Goal: Task Accomplishment & Management: Use online tool/utility

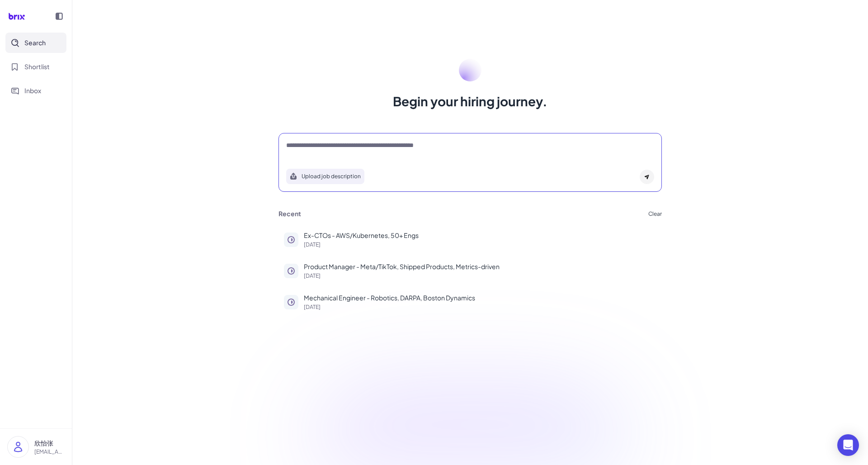
click at [334, 146] on textarea at bounding box center [470, 146] width 368 height 11
type textarea "*"
click at [462, 148] on textarea "**********" at bounding box center [470, 146] width 368 height 11
type textarea "**********"
click at [649, 177] on icon at bounding box center [646, 176] width 5 height 5
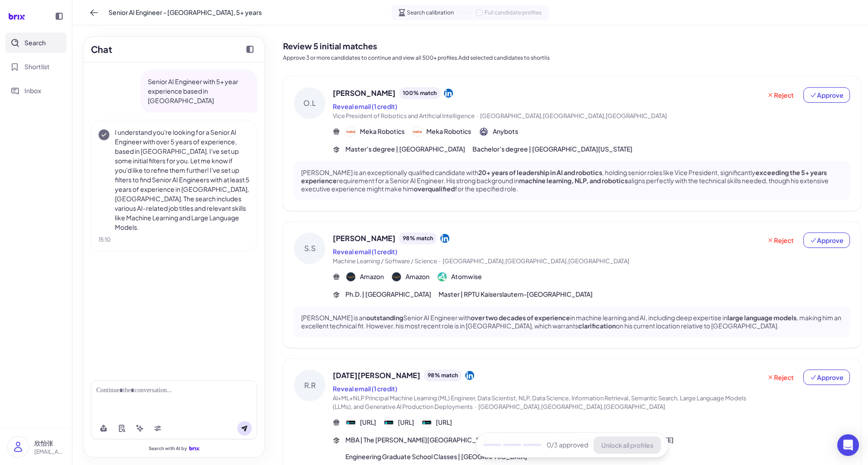
click at [406, 178] on p "[PERSON_NAME] is an exceptionally qualified candidate with 20+ years of leaders…" at bounding box center [571, 180] width 541 height 25
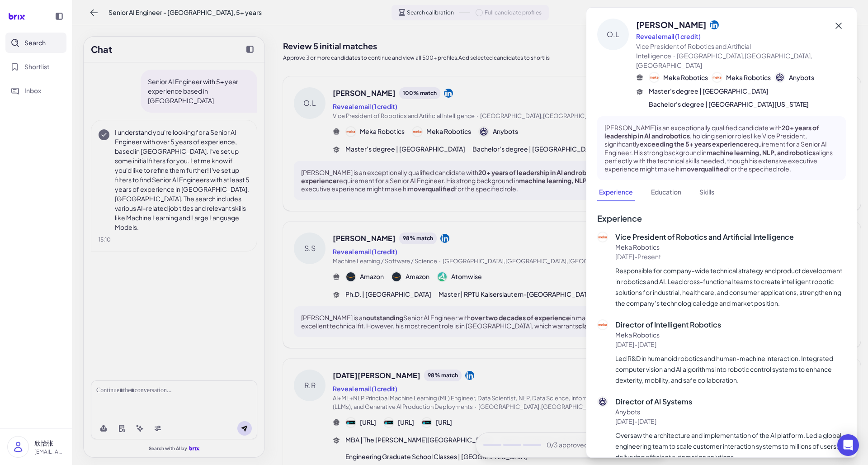
click at [835, 25] on icon at bounding box center [838, 25] width 11 height 11
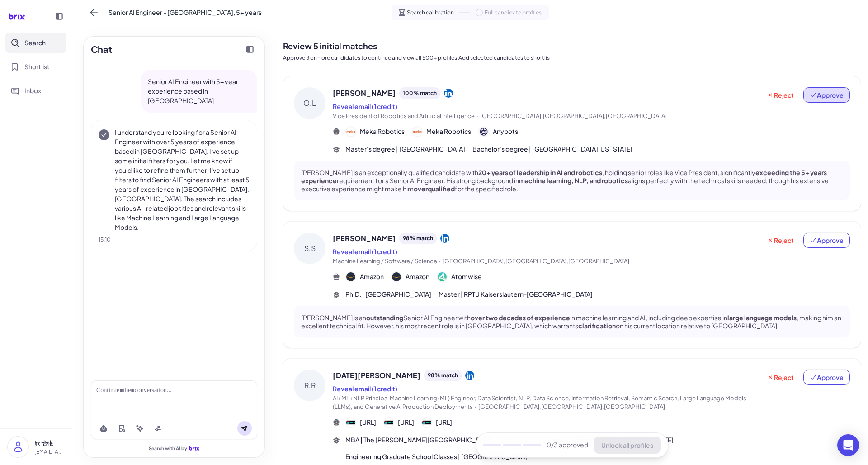
click at [838, 99] on span "Approve" at bounding box center [827, 94] width 34 height 9
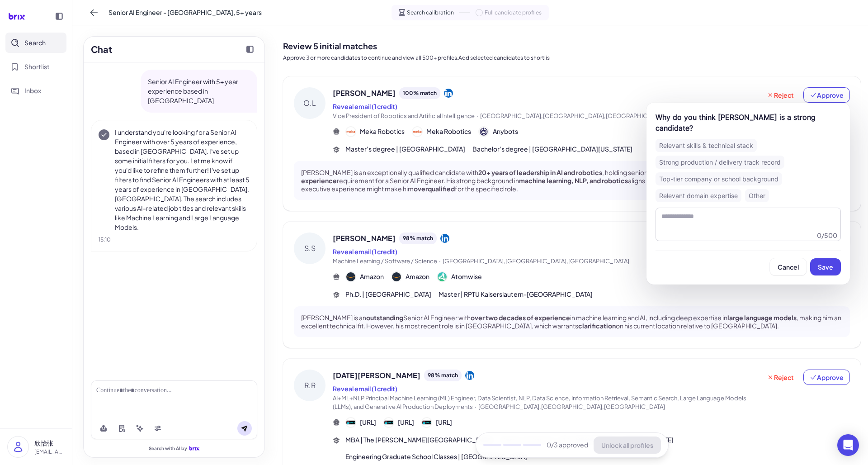
click at [790, 265] on div "Why do you think [PERSON_NAME] is a strong candidate? Relevant skills & technic…" at bounding box center [747, 194] width 203 height 182
click at [790, 263] on span "Cancel" at bounding box center [787, 267] width 21 height 8
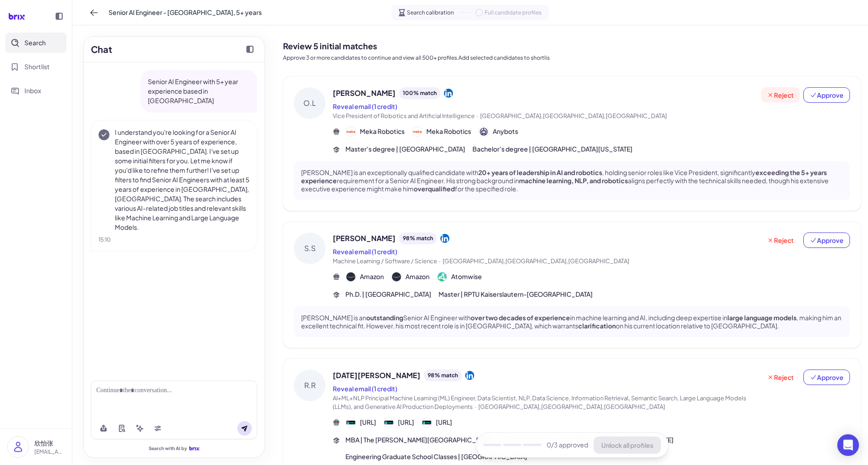
click at [781, 95] on span "Reject" at bounding box center [780, 94] width 27 height 9
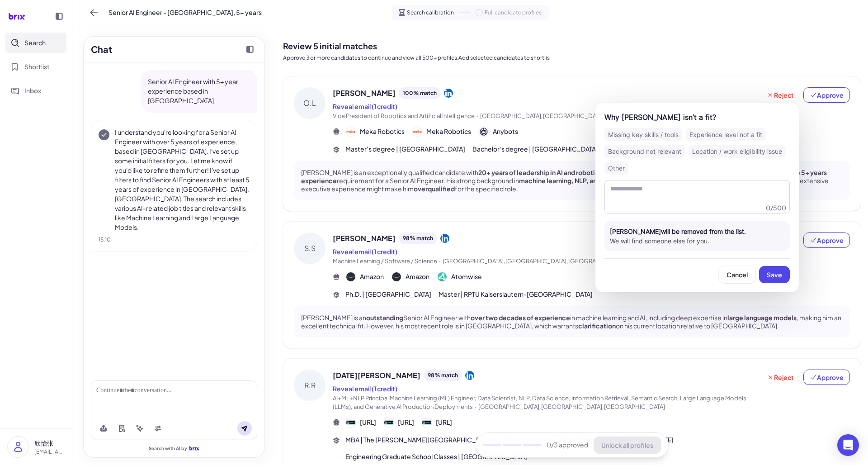
click at [643, 132] on div "Missing key skills / tools" at bounding box center [643, 134] width 78 height 13
click at [763, 269] on button "Save" at bounding box center [774, 274] width 31 height 17
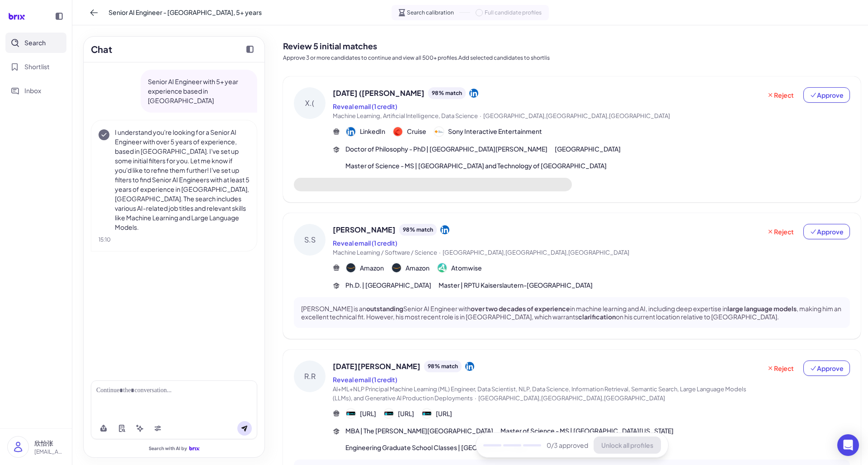
scroll to position [59, 0]
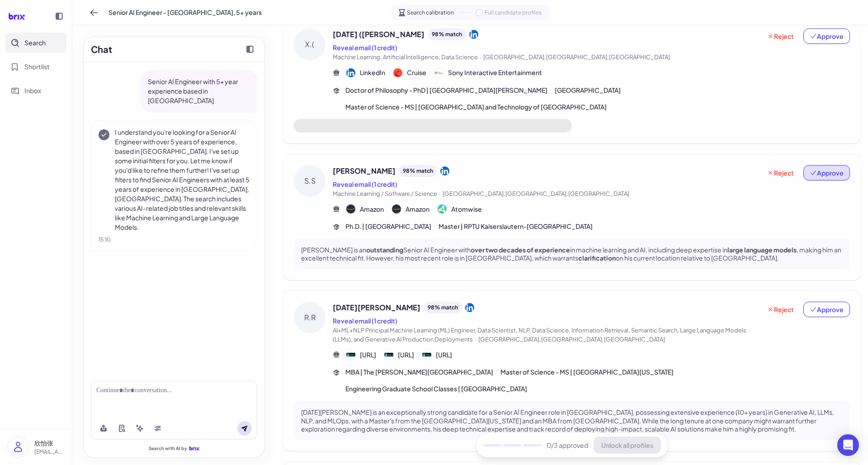
click at [829, 165] on button "Approve" at bounding box center [826, 172] width 47 height 15
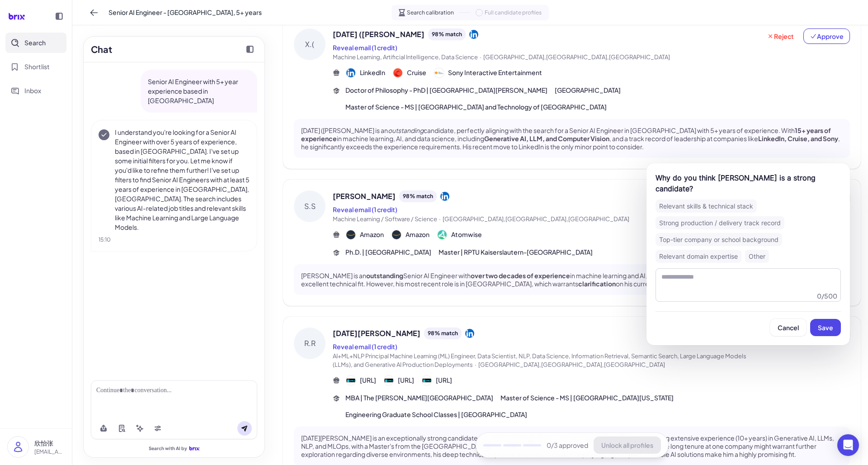
click at [740, 219] on div "Strong production / delivery track record" at bounding box center [719, 222] width 129 height 13
click at [828, 328] on span "Save" at bounding box center [825, 327] width 15 height 8
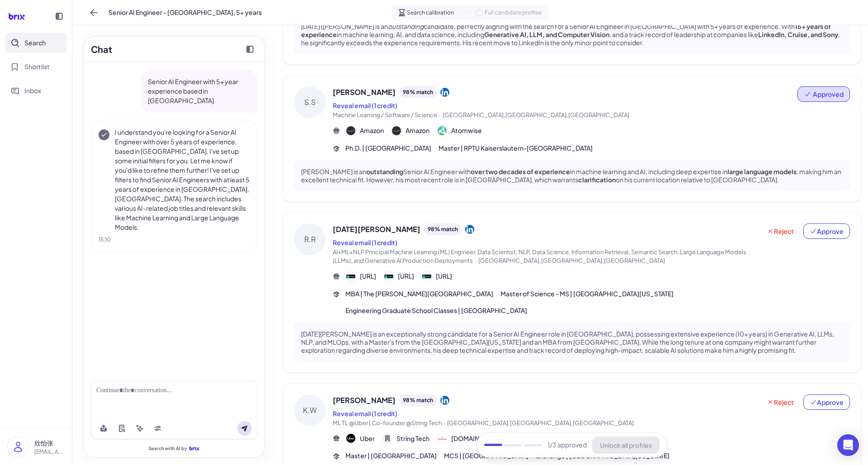
scroll to position [189, 0]
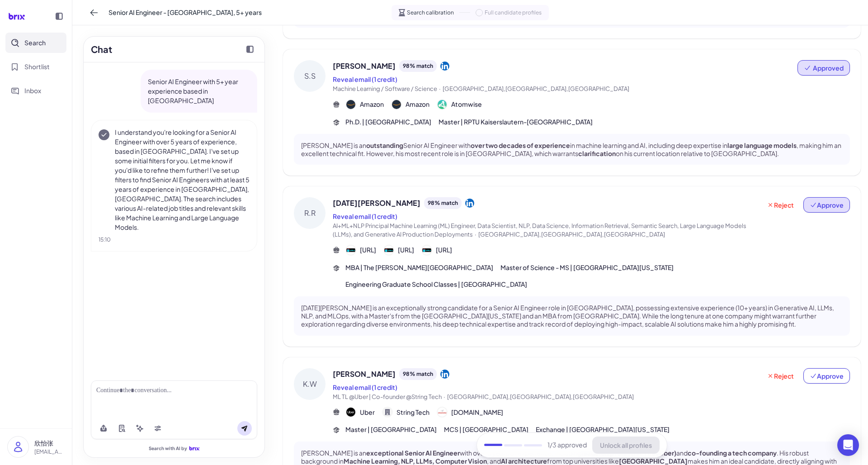
click at [821, 200] on span "Approve" at bounding box center [827, 204] width 34 height 9
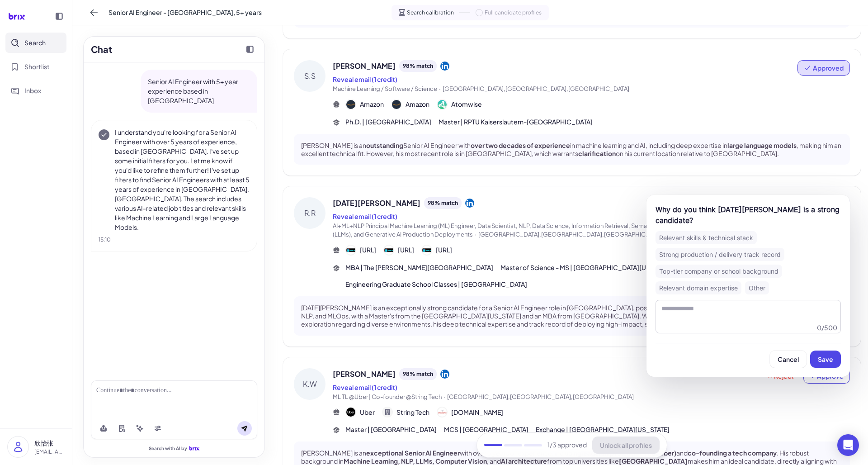
click at [720, 287] on div "Relevant domain expertise" at bounding box center [698, 287] width 86 height 13
drag, startPoint x: 829, startPoint y: 363, endPoint x: 802, endPoint y: 366, distance: 27.3
click at [829, 362] on button "Save" at bounding box center [825, 358] width 31 height 17
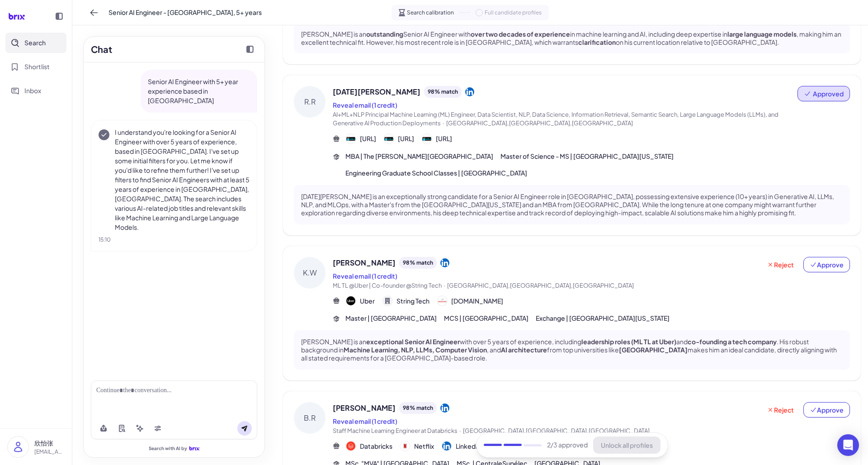
scroll to position [327, 0]
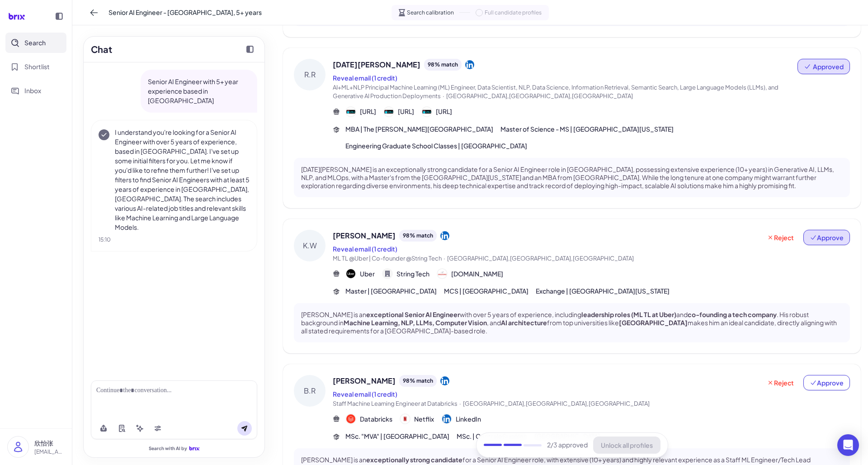
click at [829, 233] on span "Approve" at bounding box center [827, 237] width 34 height 9
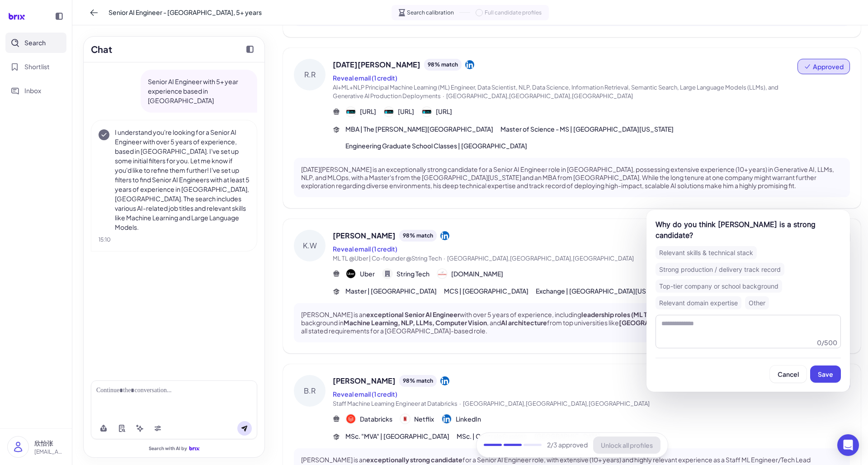
click at [692, 272] on div "Strong production / delivery track record" at bounding box center [719, 269] width 129 height 13
drag, startPoint x: 825, startPoint y: 376, endPoint x: 720, endPoint y: 350, distance: 108.3
click at [825, 376] on span "Save" at bounding box center [825, 374] width 15 height 8
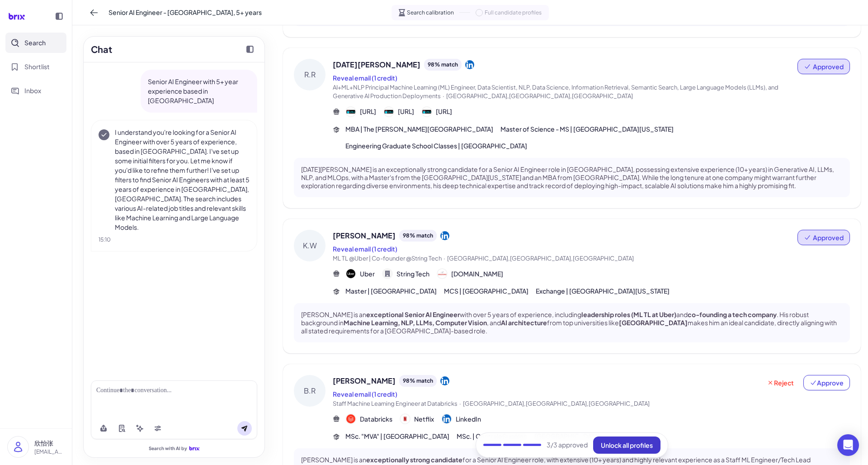
click at [614, 450] on button "Unlock all profiles" at bounding box center [626, 444] width 67 height 17
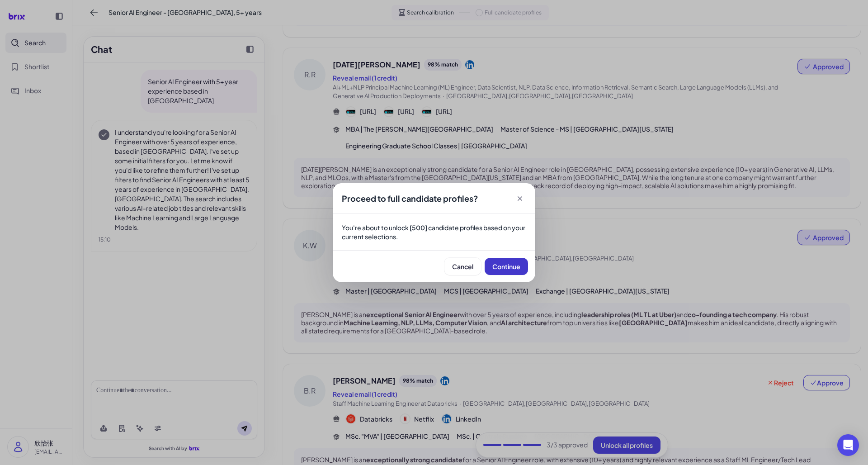
click at [495, 270] on button "Continue" at bounding box center [506, 266] width 43 height 17
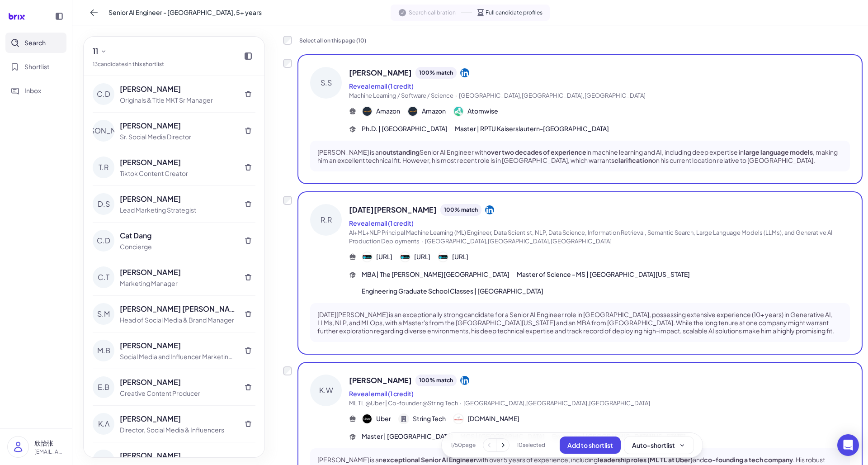
scroll to position [74, 0]
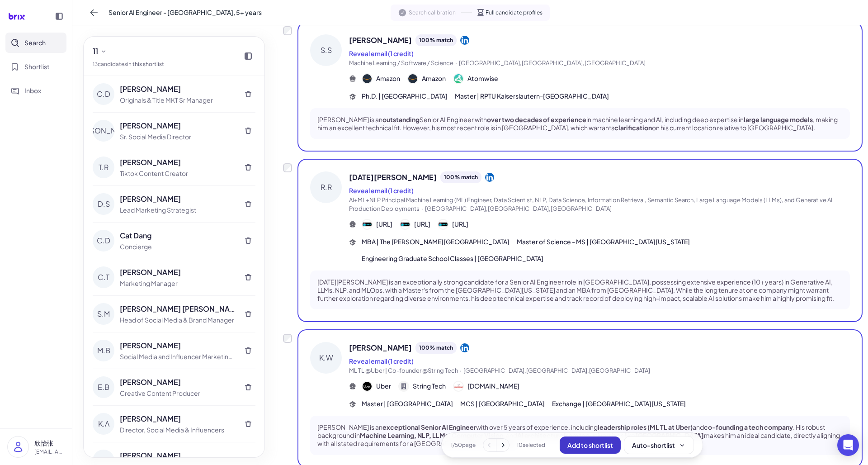
click at [576, 441] on span "Add to shortlist" at bounding box center [590, 445] width 46 height 8
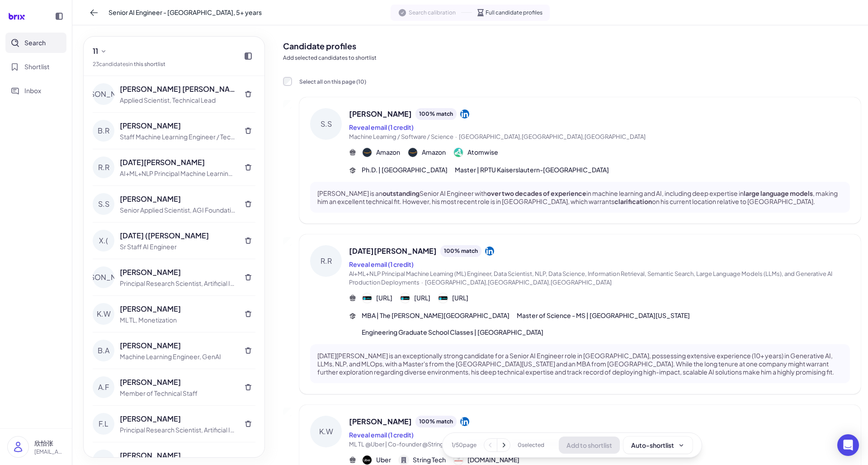
scroll to position [0, 0]
click at [40, 66] on span "Shortlist" at bounding box center [36, 66] width 25 height 9
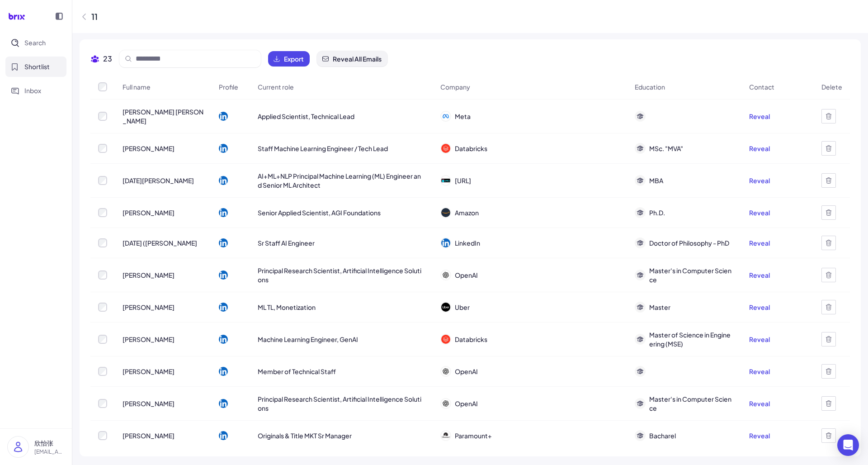
click at [370, 56] on span "Reveal All Emails" at bounding box center [357, 58] width 49 height 9
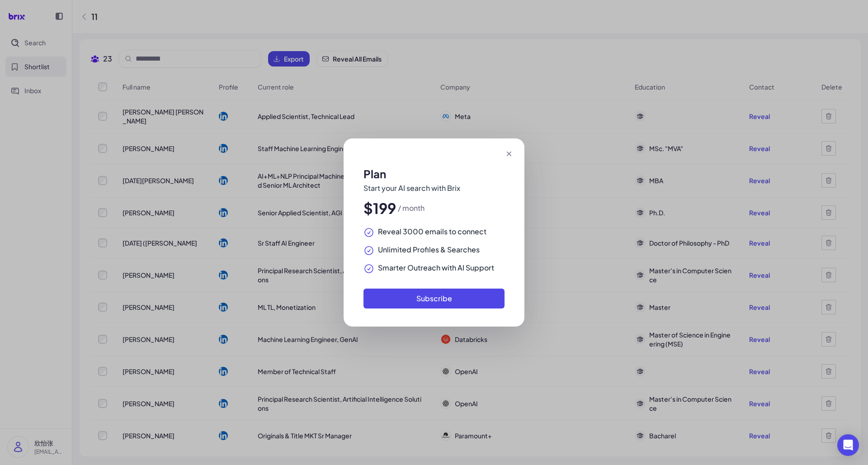
click at [508, 155] on icon at bounding box center [509, 153] width 5 height 5
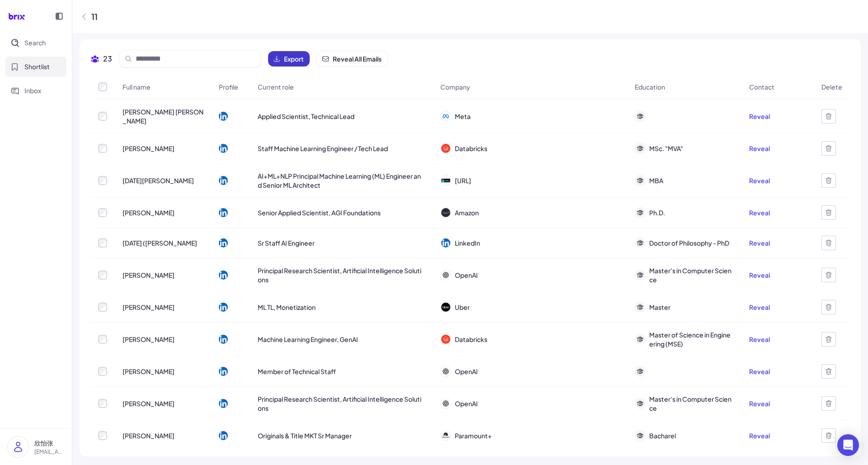
click at [287, 60] on span "Export" at bounding box center [294, 58] width 20 height 9
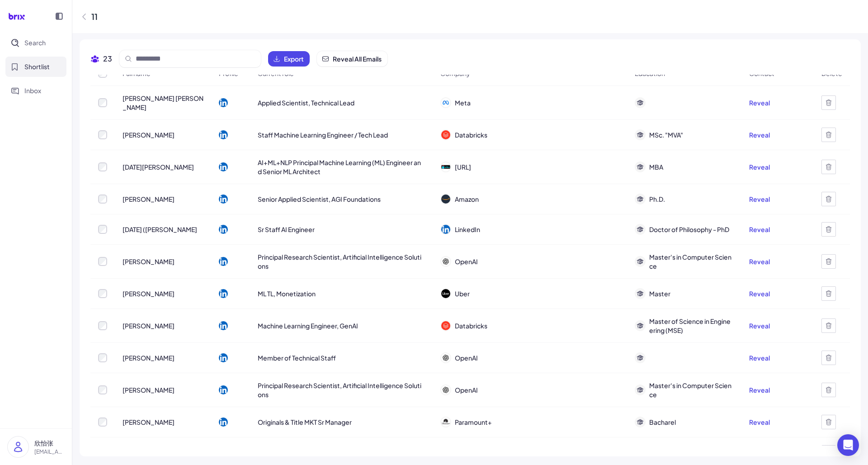
scroll to position [12, 0]
click at [22, 44] on button "Search" at bounding box center [35, 43] width 61 height 20
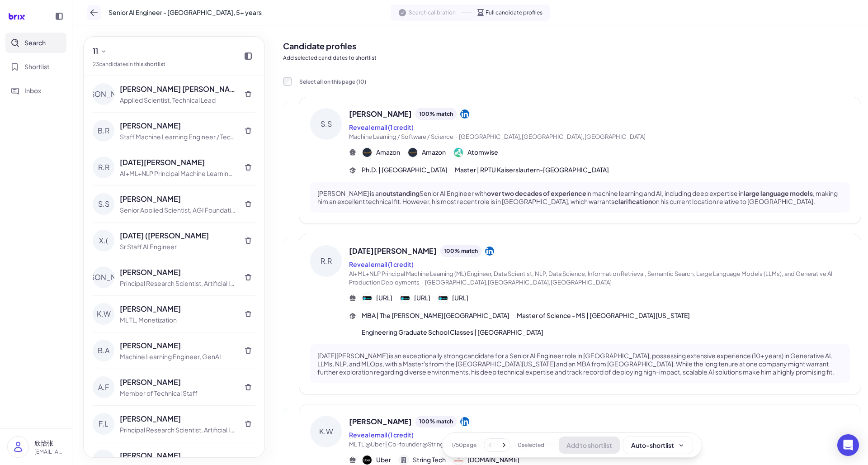
click at [97, 13] on icon at bounding box center [93, 12] width 9 height 9
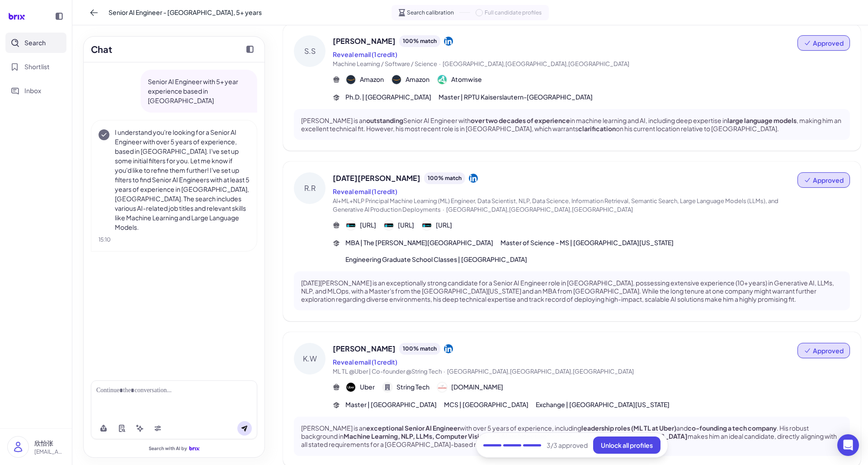
scroll to position [53, 0]
click at [93, 15] on icon at bounding box center [93, 12] width 9 height 9
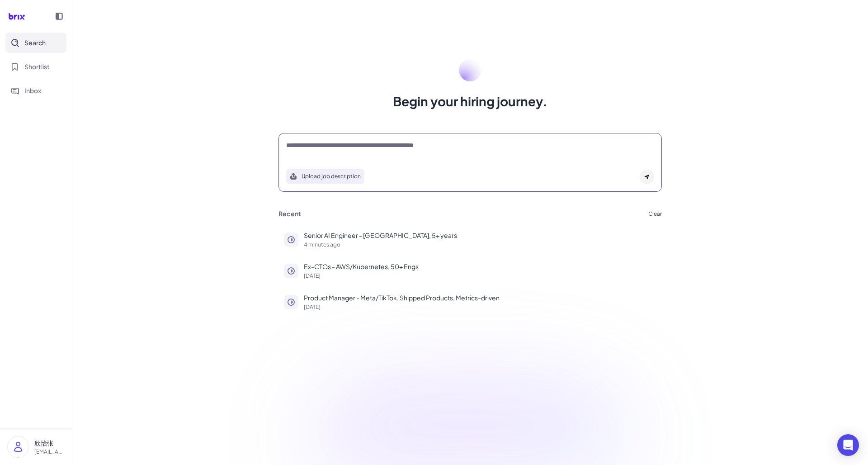
click at [431, 150] on textarea at bounding box center [470, 146] width 368 height 11
type textarea "*"
type textarea "**********"
click at [645, 175] on icon at bounding box center [646, 176] width 5 height 5
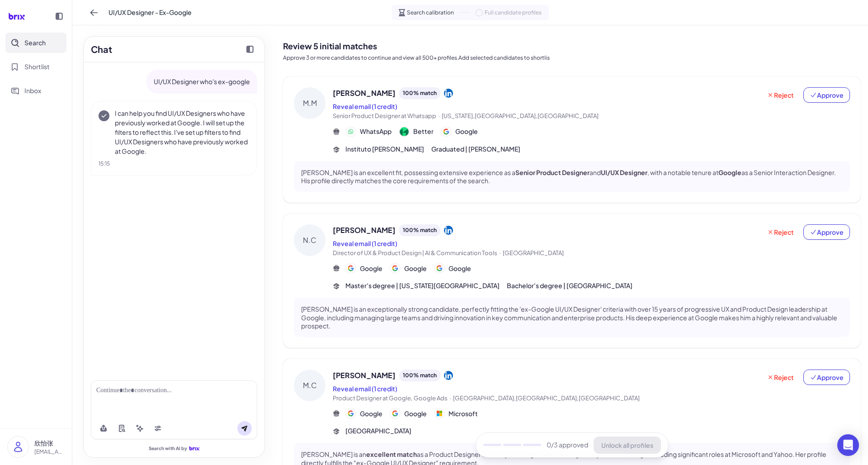
click at [123, 393] on div at bounding box center [173, 390] width 155 height 9
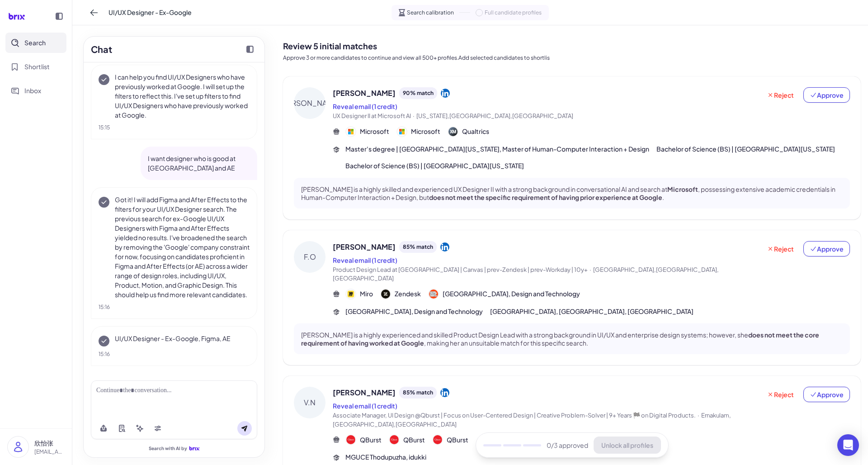
click at [118, 389] on div at bounding box center [173, 390] width 155 height 9
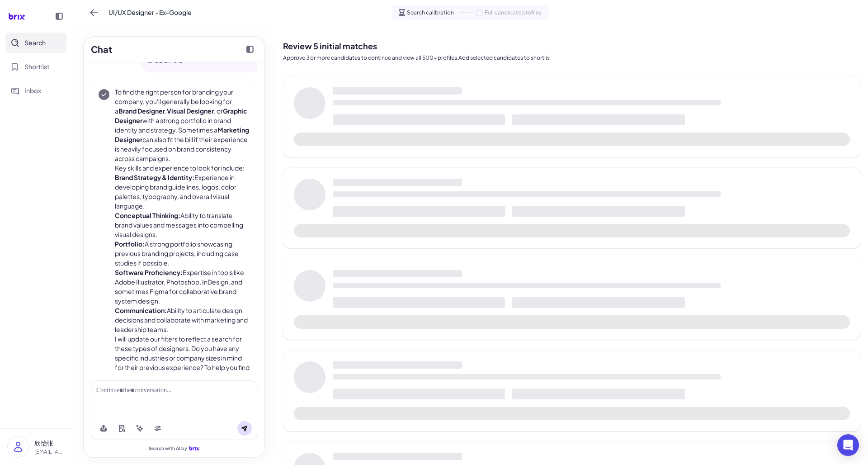
scroll to position [394, 0]
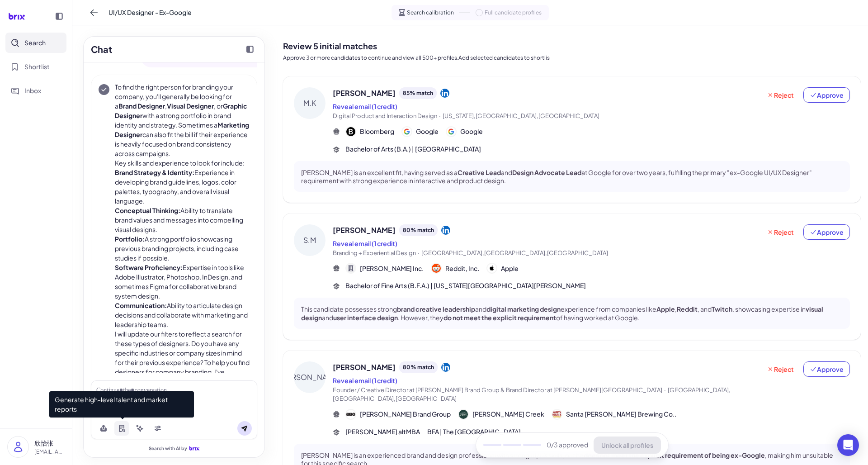
click at [124, 433] on button at bounding box center [121, 428] width 14 height 14
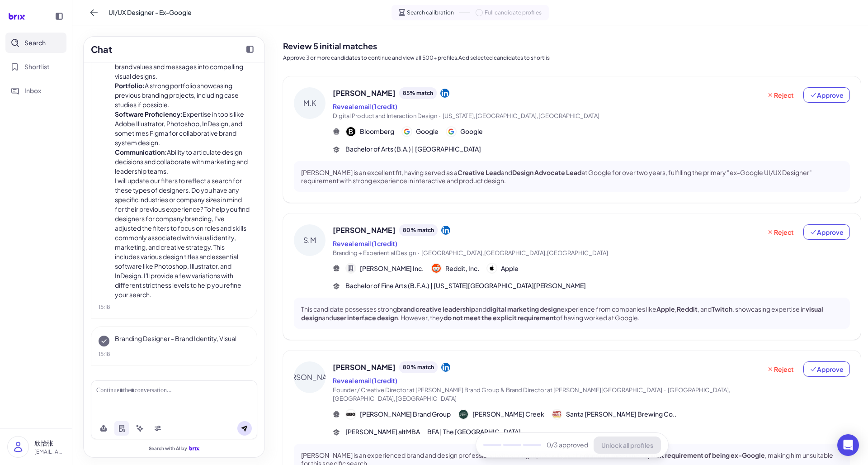
scroll to position [557, 0]
click at [128, 393] on div at bounding box center [173, 390] width 155 height 9
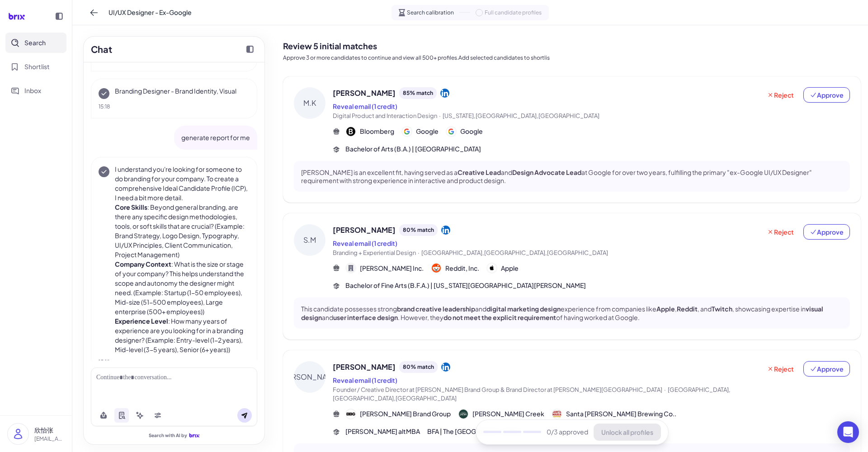
scroll to position [0, 0]
drag, startPoint x: 539, startPoint y: 58, endPoint x: 383, endPoint y: 58, distance: 156.4
click at [382, 58] on p "Approve 3 or more candidates to continue and view all 500+ profiles.Add selecte…" at bounding box center [572, 58] width 578 height 8
click at [361, 58] on p "Approve 3 or more candidates to continue and view all 500+ profiles.Add selecte…" at bounding box center [572, 58] width 578 height 8
drag, startPoint x: 341, startPoint y: 58, endPoint x: 535, endPoint y: 57, distance: 193.9
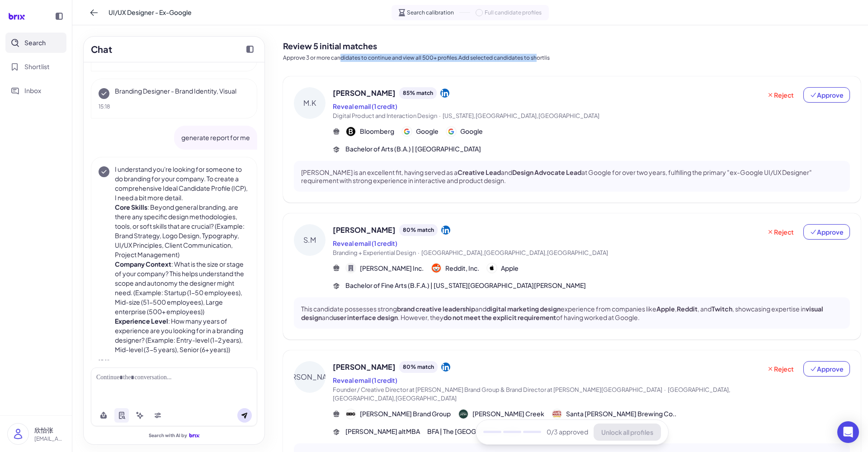
click at [535, 57] on p "Approve 3 or more candidates to continue and view all 500+ profiles.Add selecte…" at bounding box center [572, 58] width 578 height 8
click at [814, 94] on icon at bounding box center [812, 95] width 5 height 5
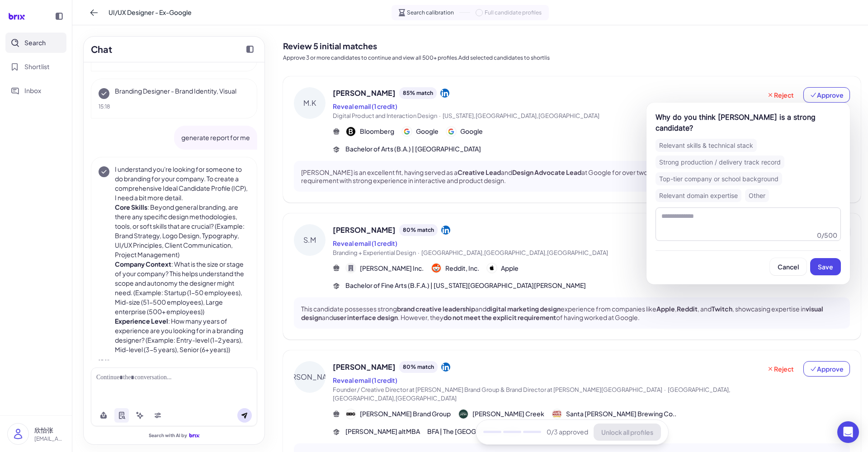
click at [203, 376] on div at bounding box center [173, 377] width 155 height 9
